Goal: Information Seeking & Learning: Learn about a topic

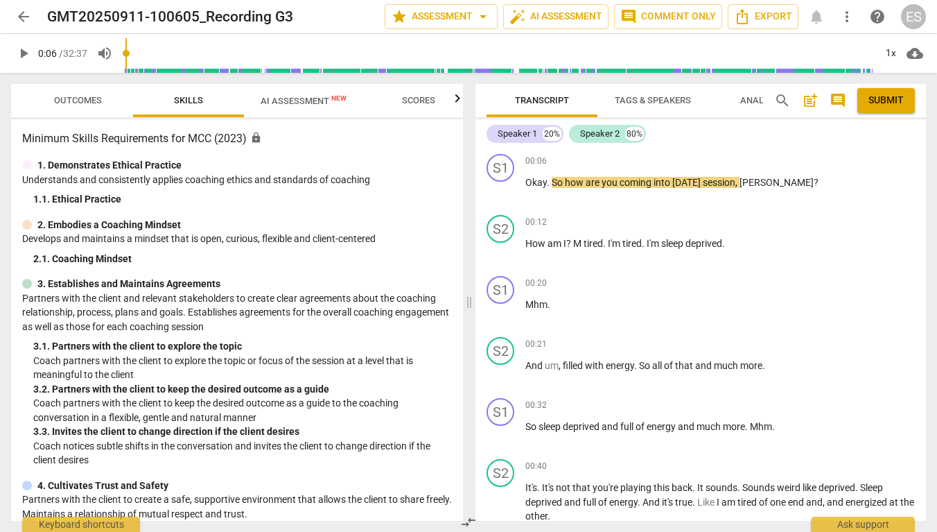
type input "7"
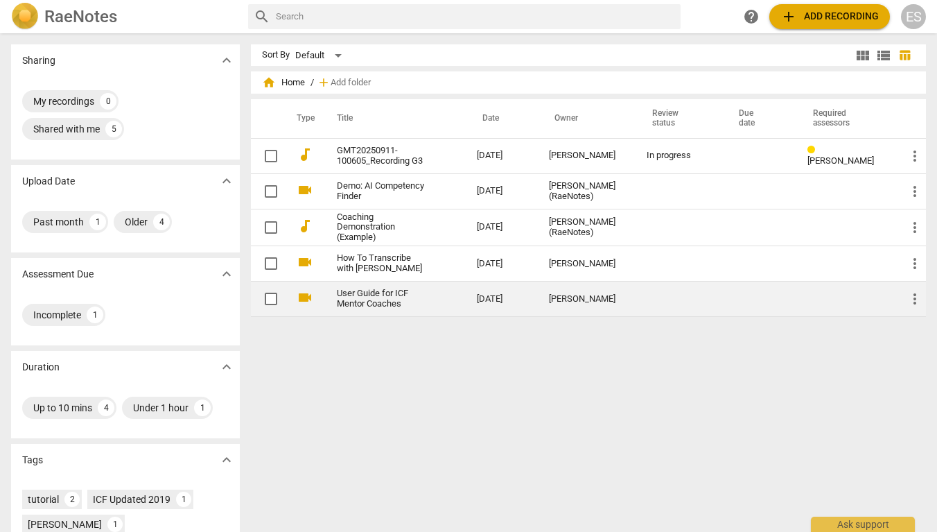
click at [385, 295] on link "User Guide for ICF Mentor Coaches" at bounding box center [382, 298] width 90 height 21
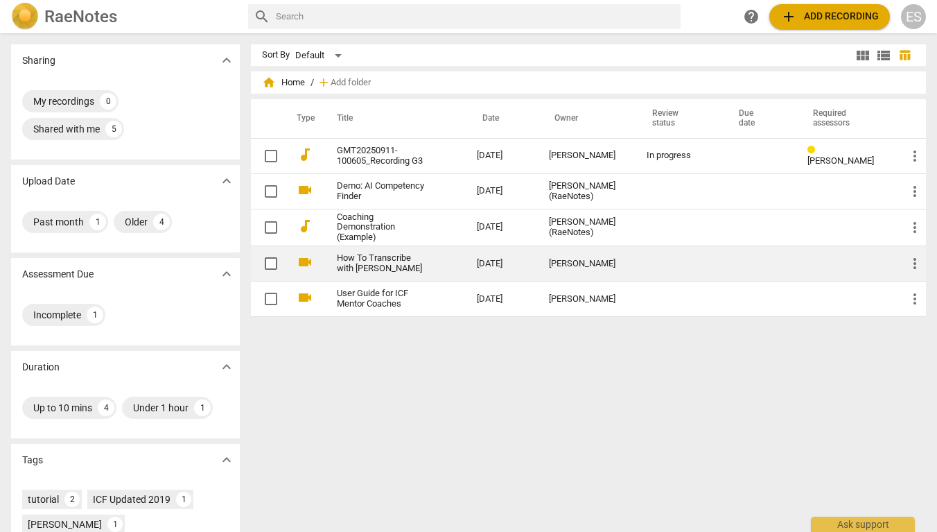
click at [422, 257] on link "How To Transcribe with [PERSON_NAME]" at bounding box center [382, 263] width 90 height 21
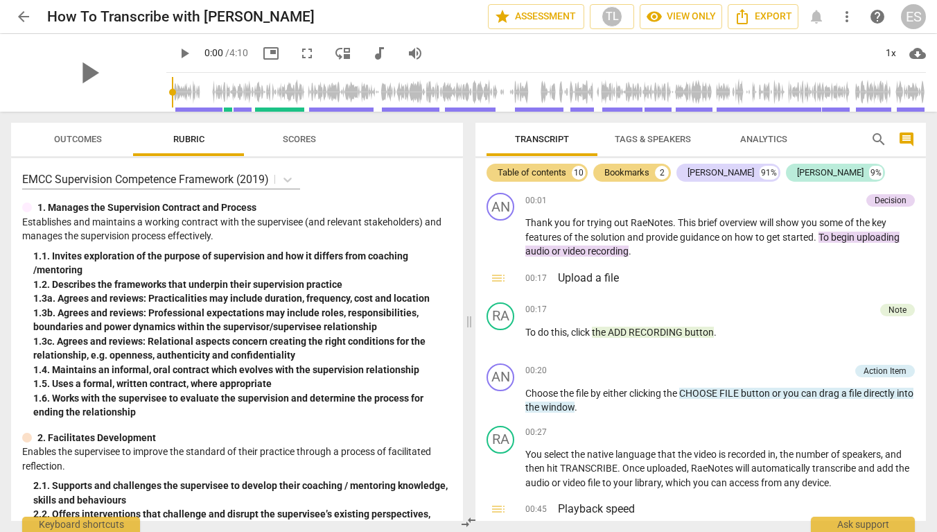
click at [24, 23] on span "arrow_back" at bounding box center [23, 16] width 17 height 17
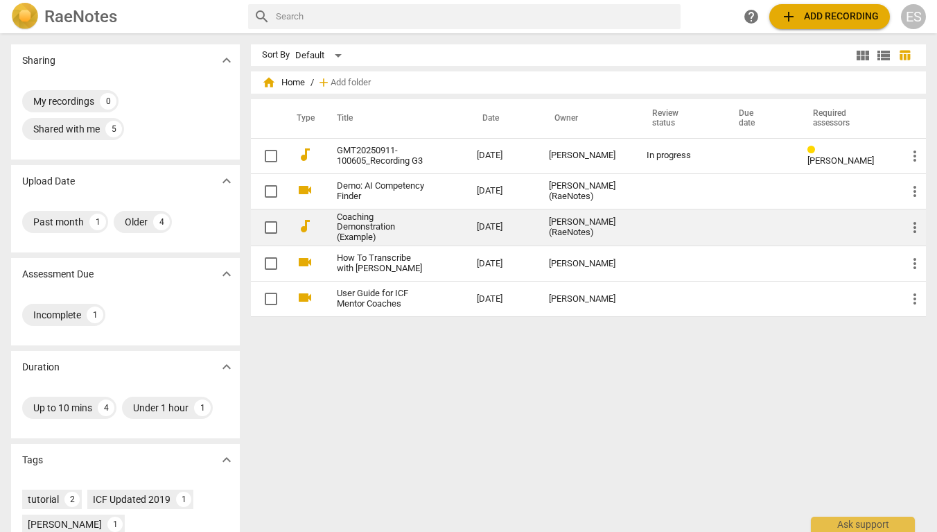
click at [371, 224] on link "Coaching Demonstration (Example)" at bounding box center [382, 227] width 90 height 31
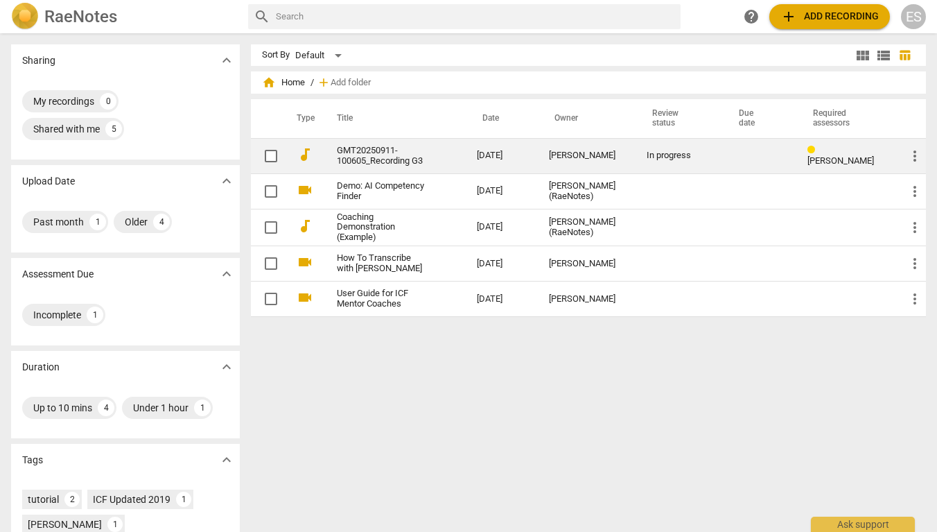
click at [405, 150] on link "GMT20250911-100605_Recording G3" at bounding box center [382, 156] width 90 height 21
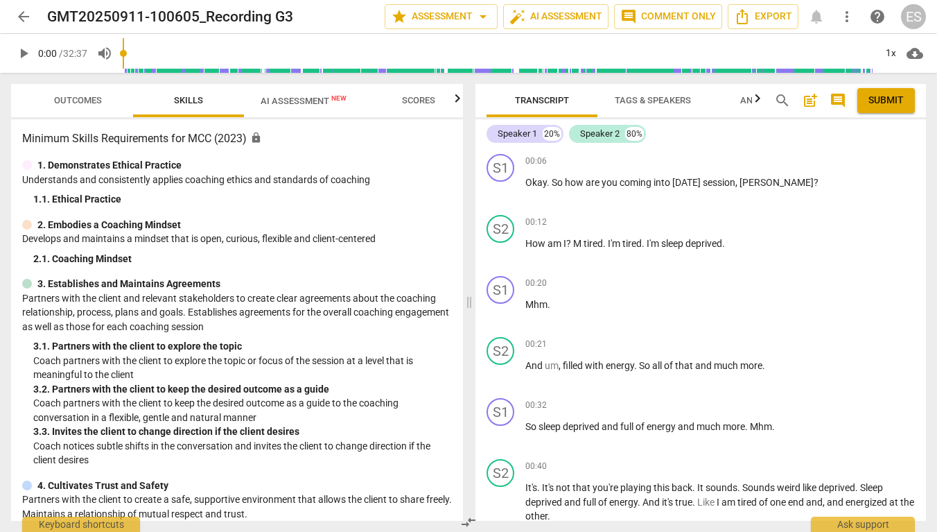
click at [642, 99] on span "Tags & Speakers" at bounding box center [653, 100] width 76 height 10
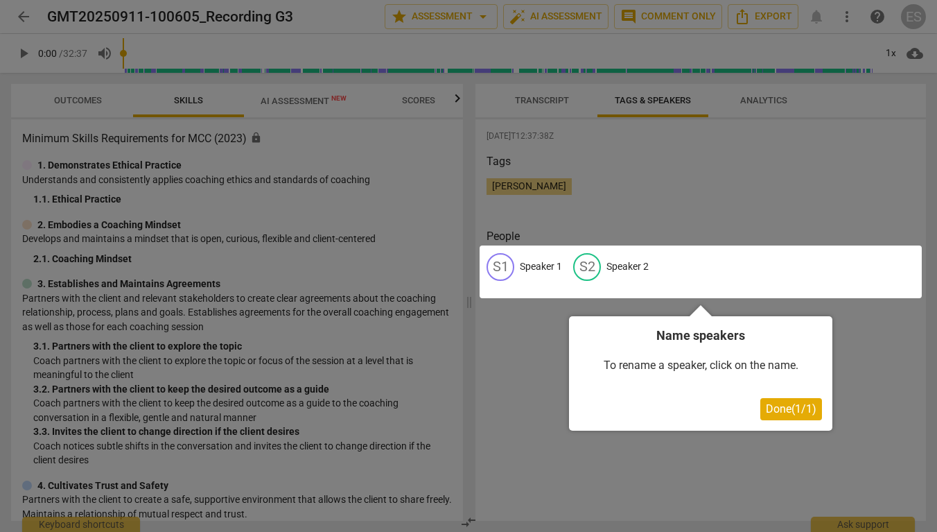
click at [780, 96] on div at bounding box center [468, 266] width 937 height 532
click at [525, 106] on div at bounding box center [468, 266] width 937 height 532
click at [775, 405] on span "Done ( 1 / 1 )" at bounding box center [791, 408] width 51 height 13
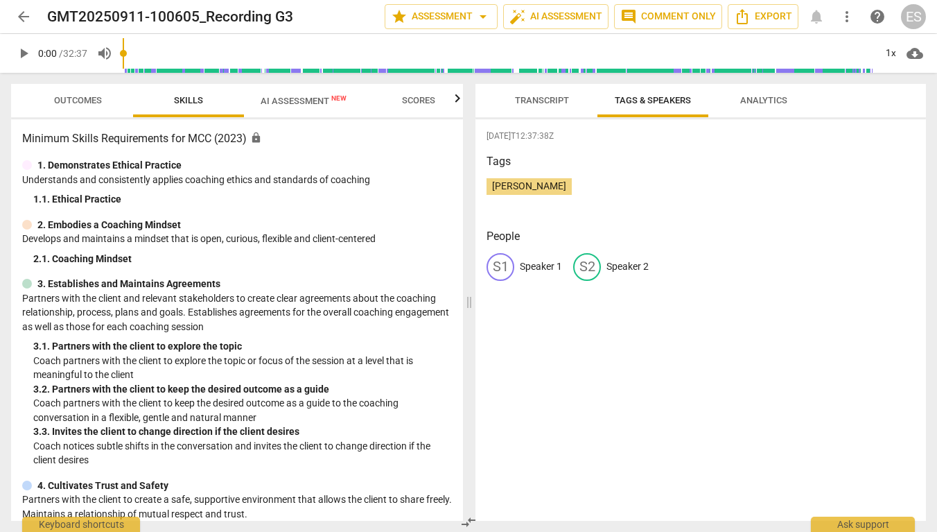
click at [757, 98] on span "Analytics" at bounding box center [763, 100] width 47 height 10
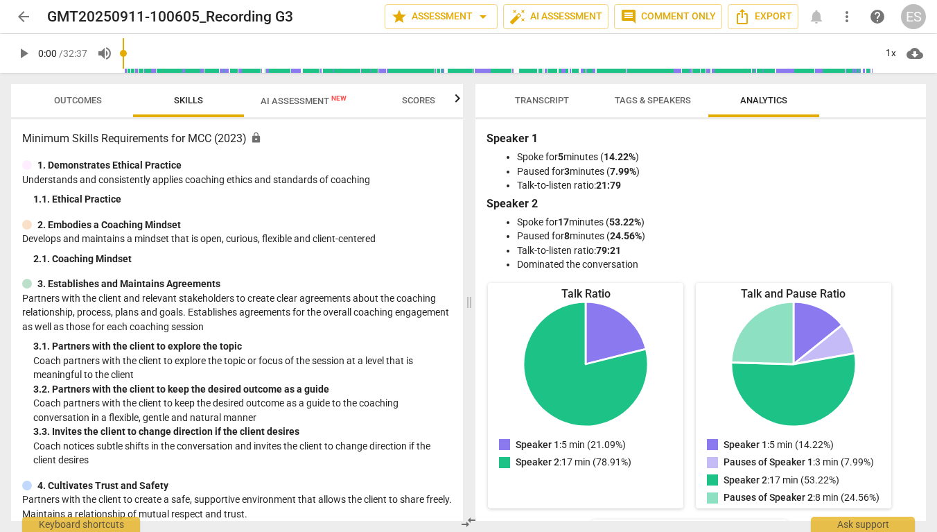
click at [544, 94] on span "Transcript" at bounding box center [541, 100] width 87 height 19
